Goal: Task Accomplishment & Management: Manage account settings

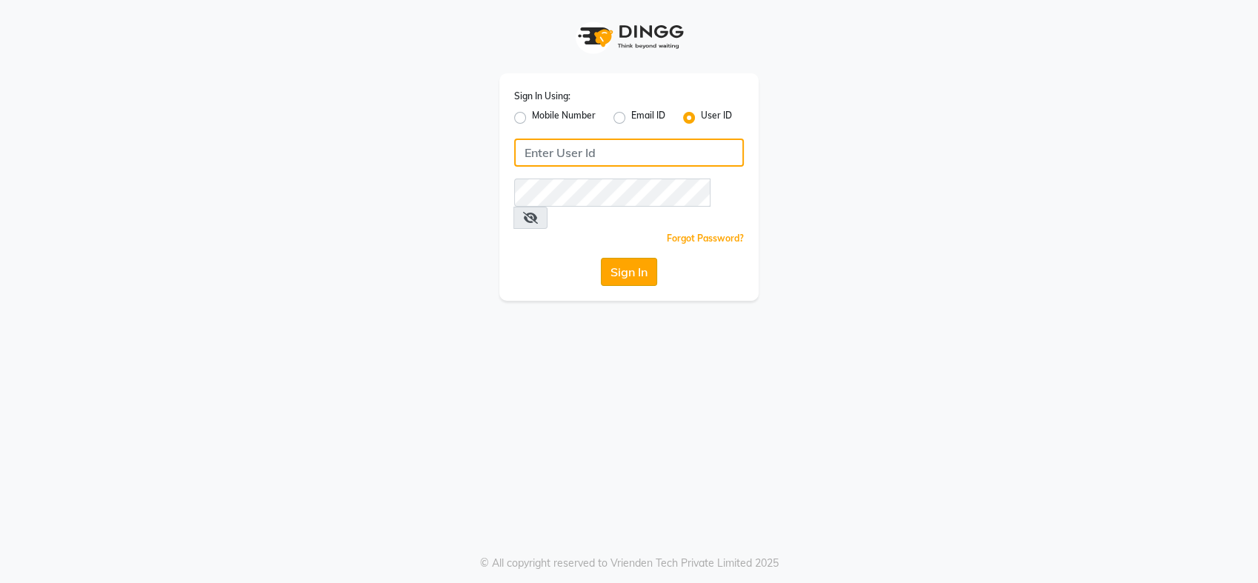
type input "cutnstyle"
click at [620, 258] on button "Sign In" at bounding box center [629, 272] width 56 height 28
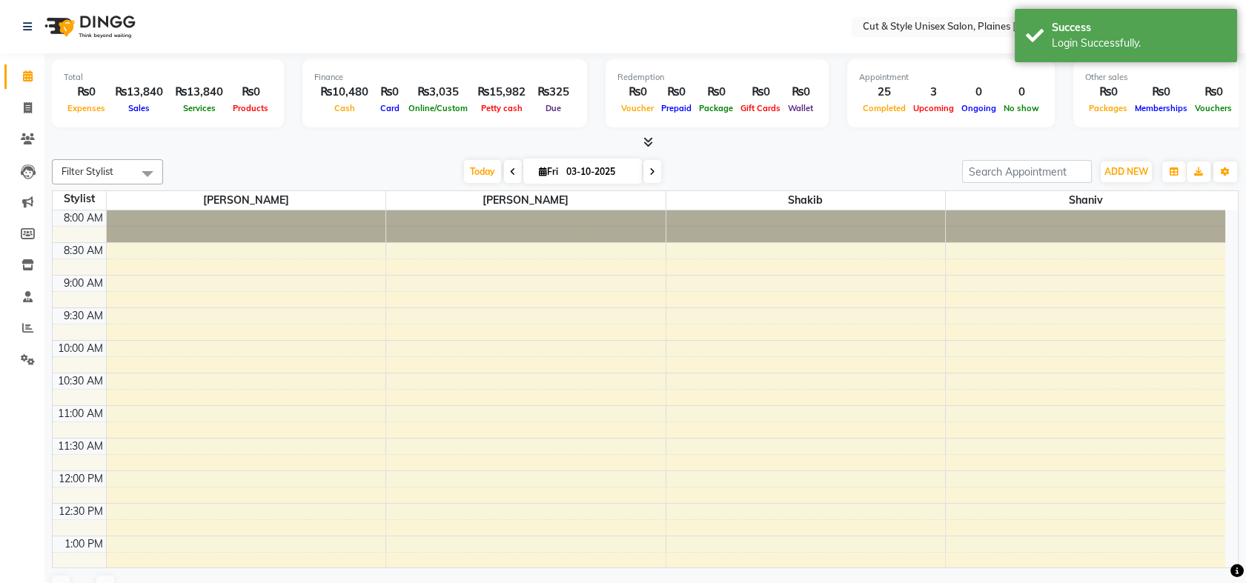
select select "en"
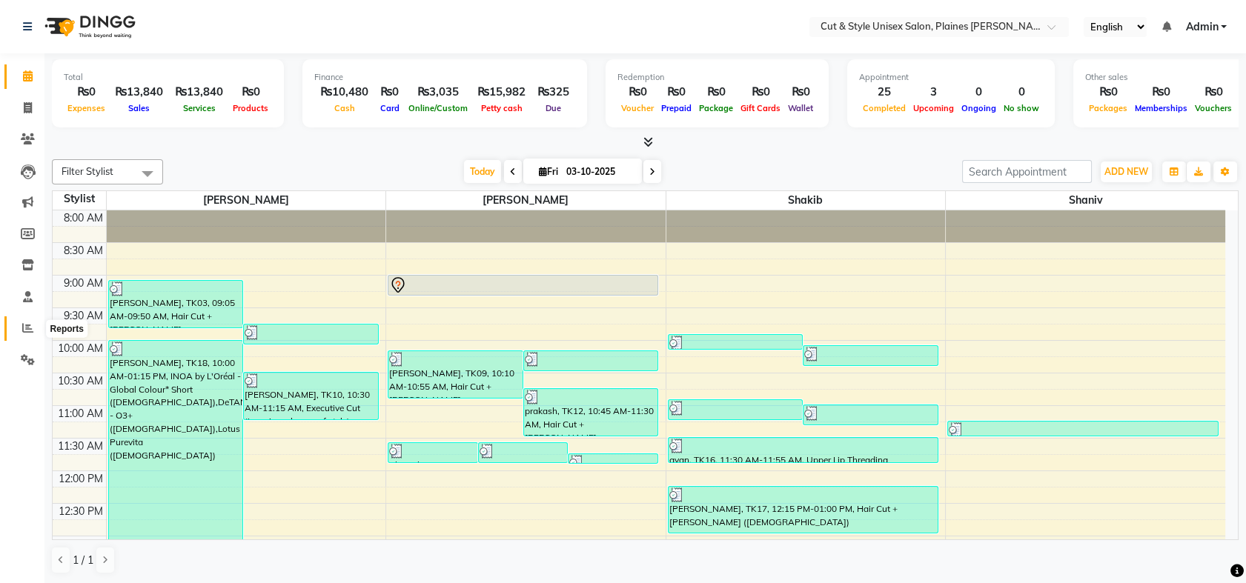
click at [30, 325] on icon at bounding box center [27, 327] width 11 height 11
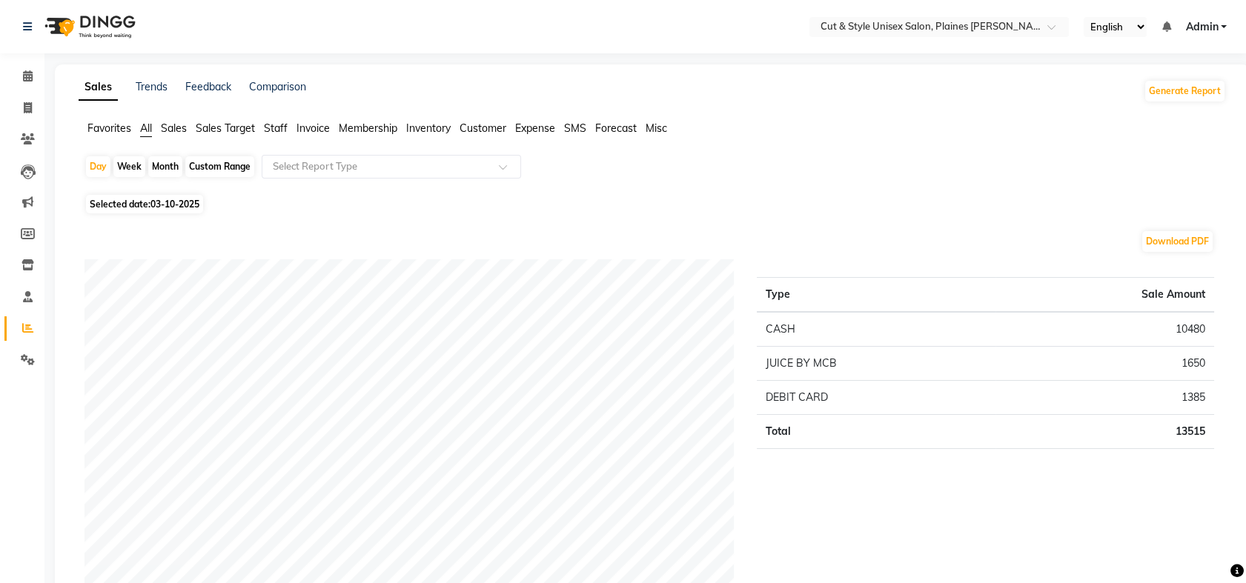
click at [199, 167] on div "Custom Range" at bounding box center [219, 166] width 69 height 21
select select "10"
select select "2025"
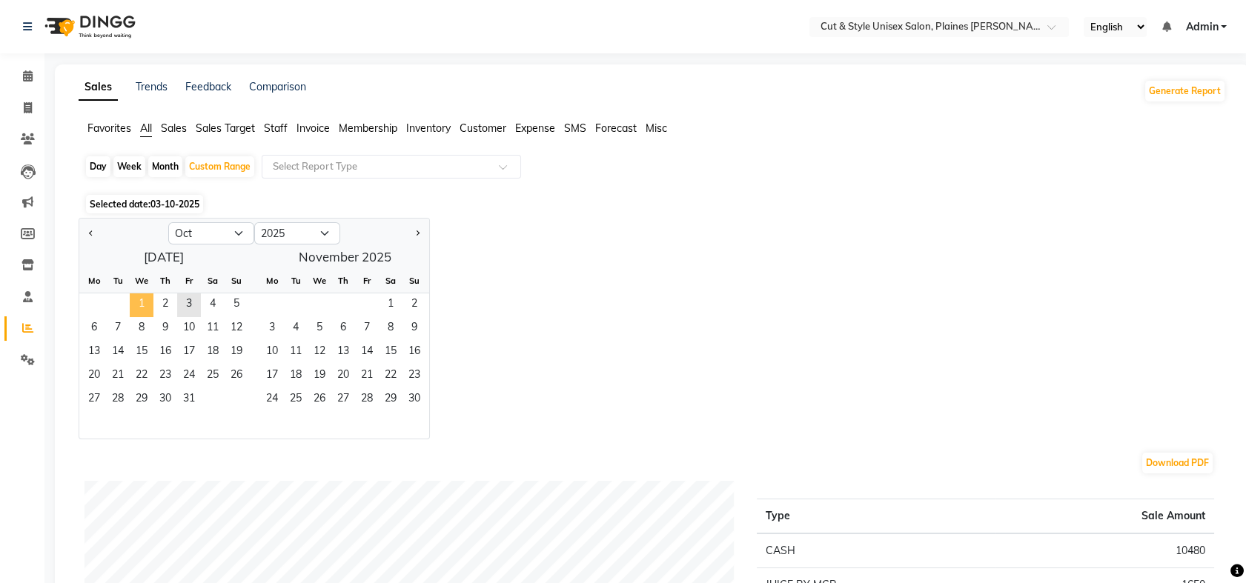
click at [133, 299] on span "1" at bounding box center [142, 305] width 24 height 24
click at [185, 302] on span "3" at bounding box center [189, 305] width 24 height 24
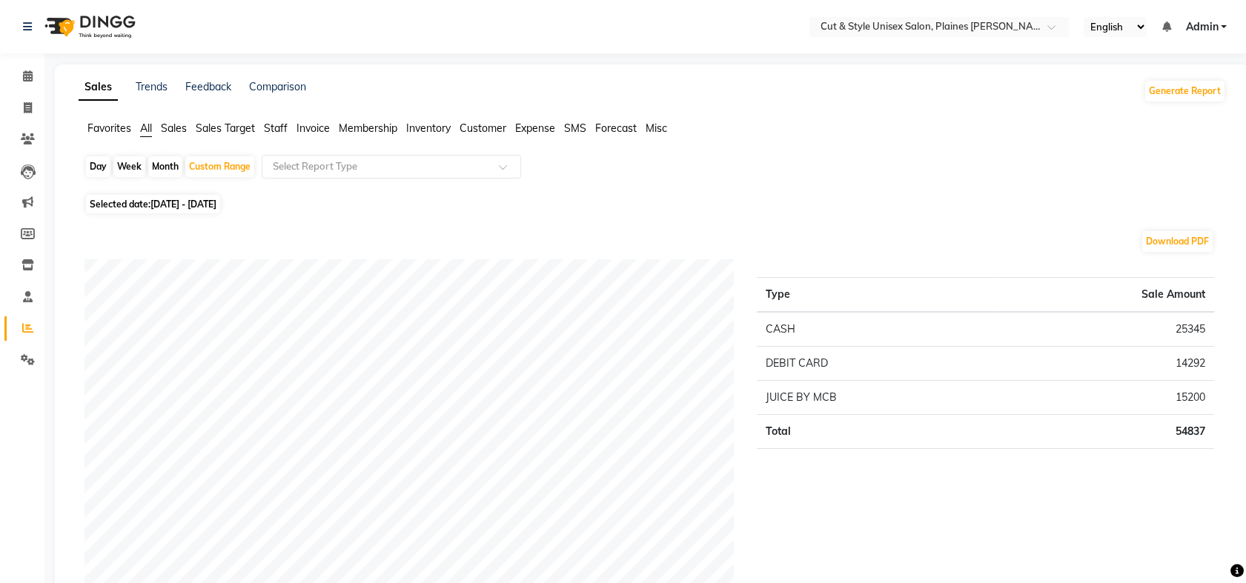
click at [949, 543] on div "Type Sale Amount CASH 25345 DEBIT CARD 14292 JUICE BY MCB 15200 Total 54837" at bounding box center [986, 443] width 480 height 368
